Goal: Check status: Check status

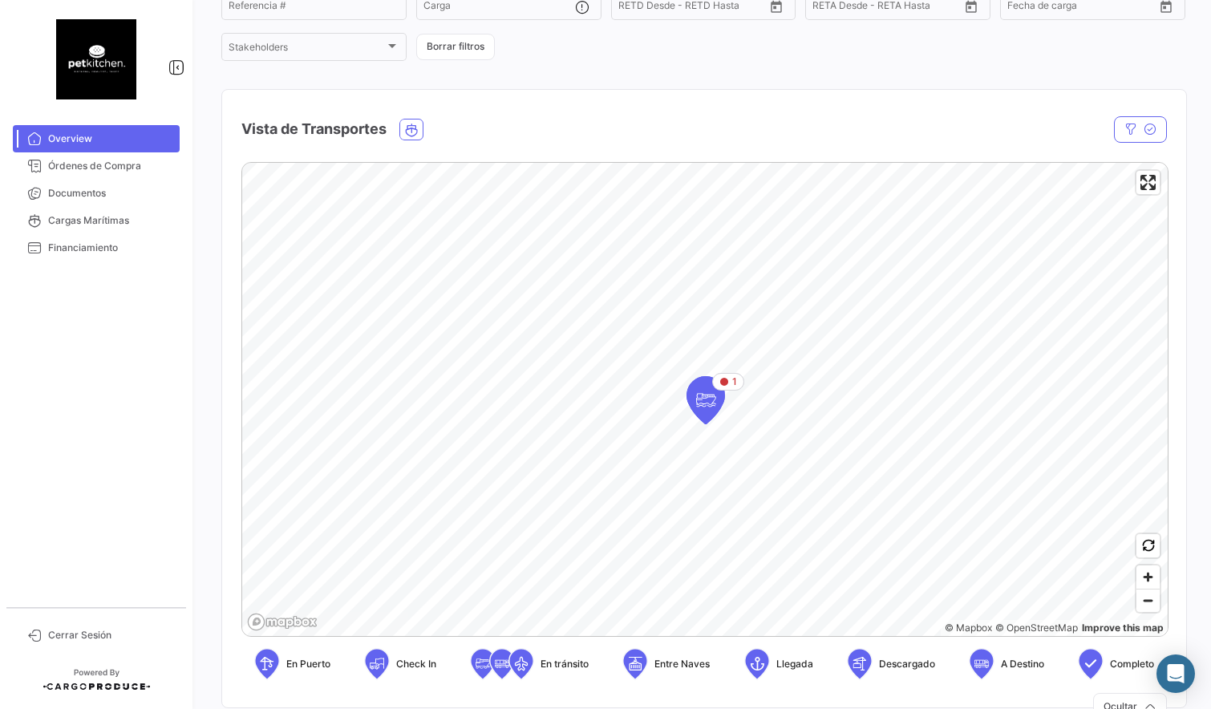
scroll to position [173, 0]
click at [1146, 584] on span "Zoom in" at bounding box center [1147, 580] width 23 height 23
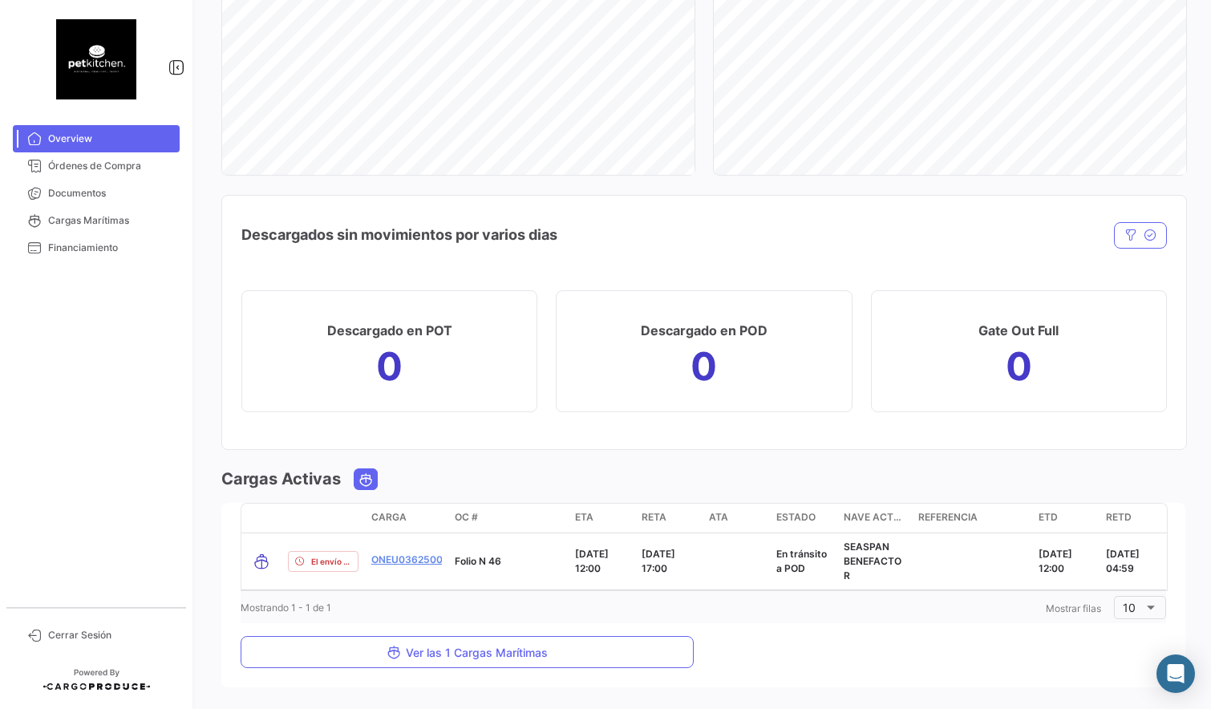
scroll to position [1144, 0]
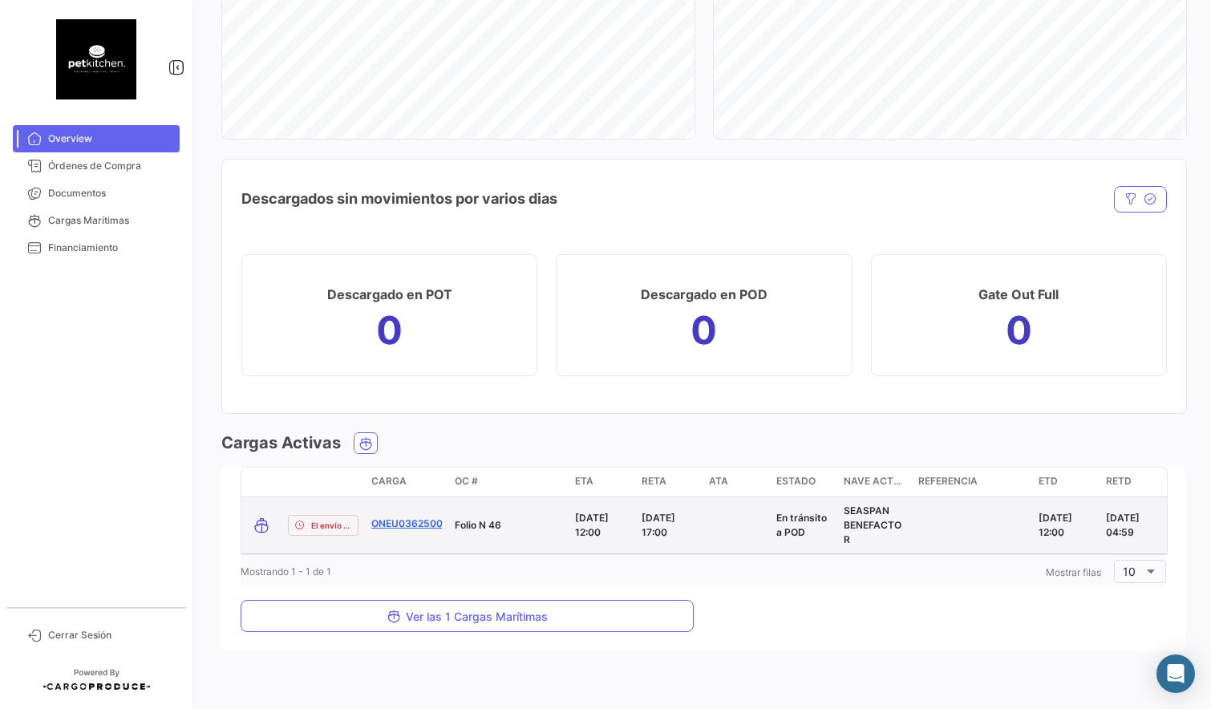
click at [411, 522] on link "ONEU0362500" at bounding box center [406, 523] width 71 height 14
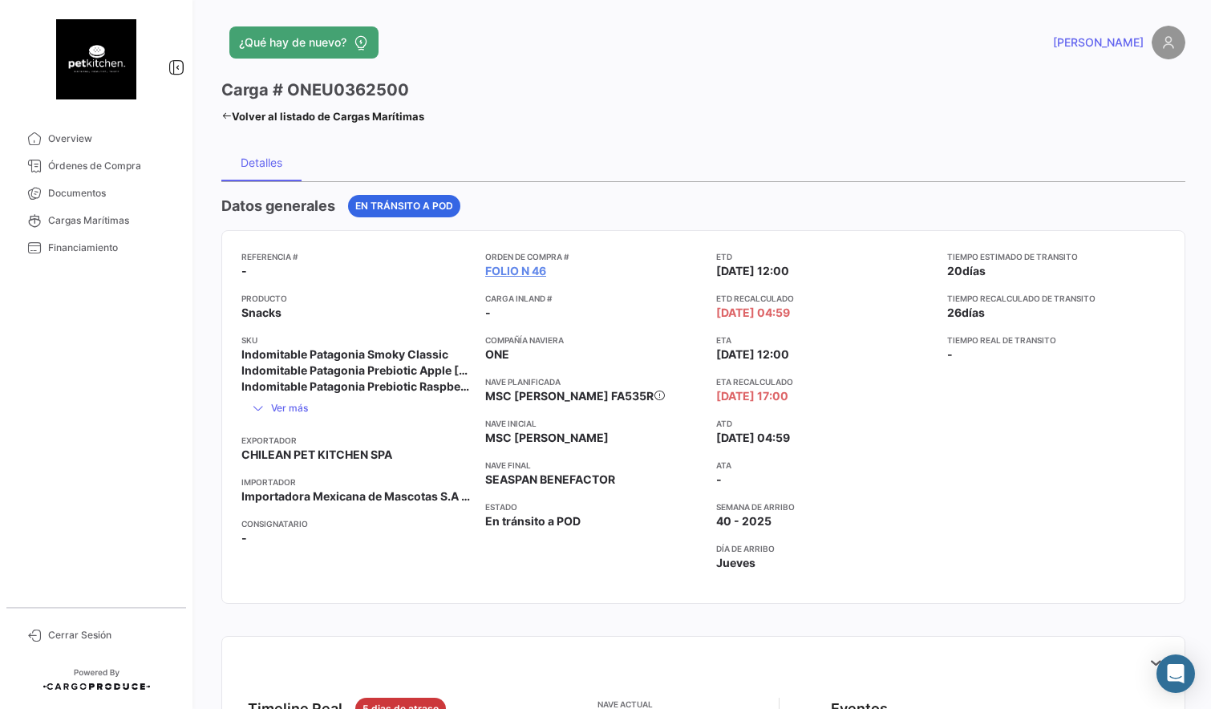
drag, startPoint x: 689, startPoint y: 398, endPoint x: 929, endPoint y: 402, distance: 239.8
click at [929, 402] on div "Referencia # - Producto Snacks SKU Indomitable Patagonia Smoky Classic Indomita…" at bounding box center [703, 417] width 924 height 334
click at [929, 402] on app-card-info-label "ETA Recalculado [DATE] 17:00" at bounding box center [825, 389] width 218 height 29
